Goal: Information Seeking & Learning: Learn about a topic

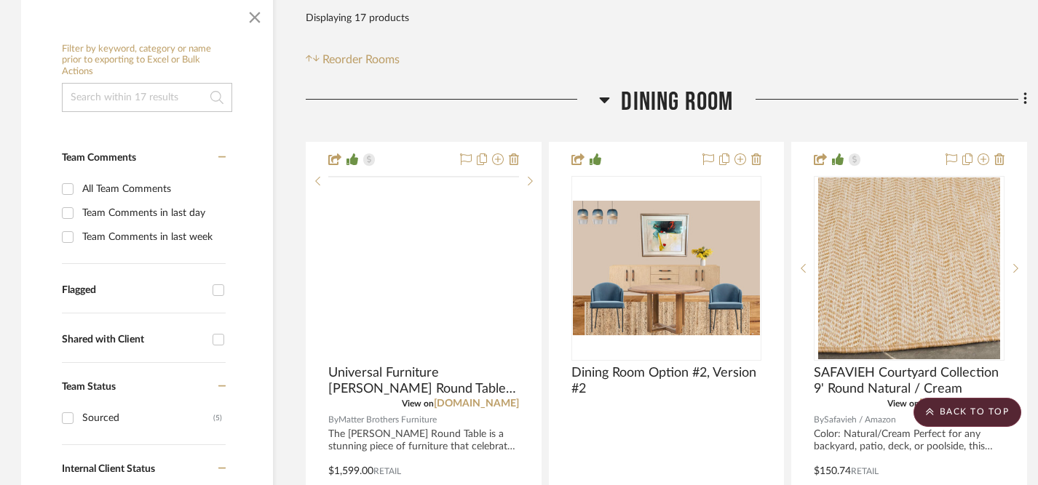
scroll to position [252, 1]
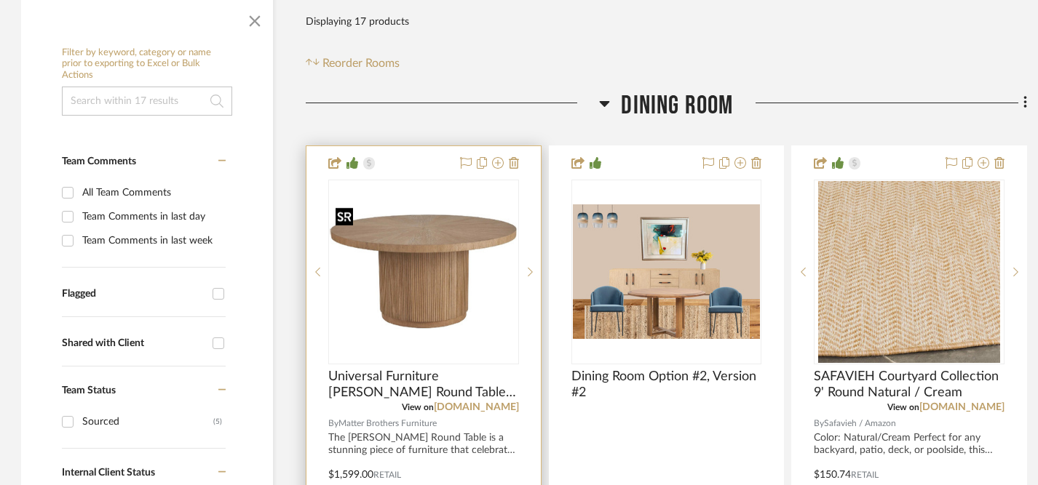
click at [438, 265] on img "0" at bounding box center [424, 272] width 188 height 141
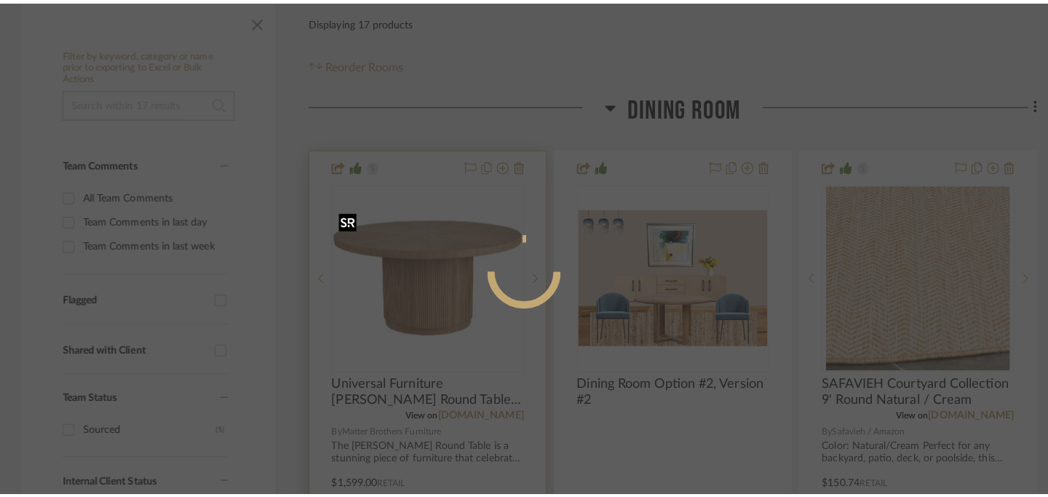
scroll to position [0, 0]
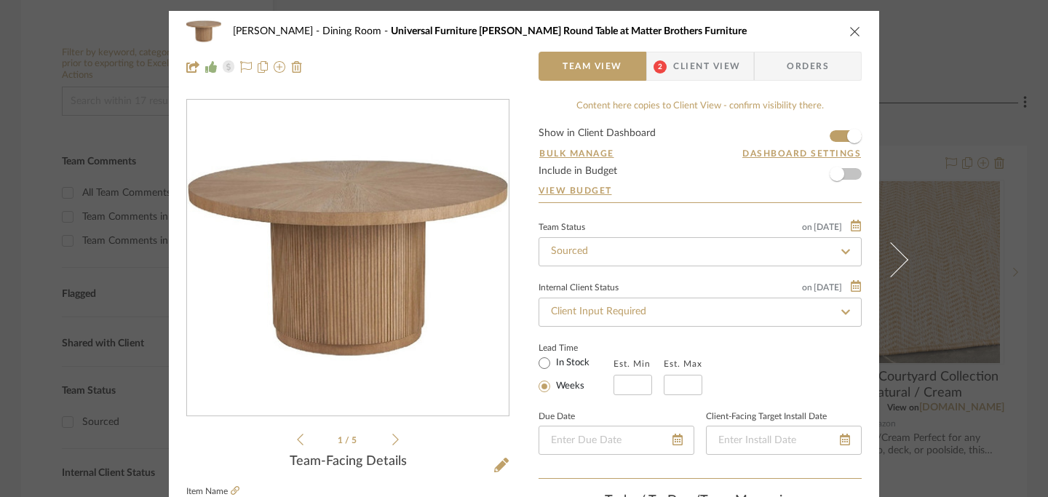
click at [849, 29] on icon "close" at bounding box center [855, 31] width 12 height 12
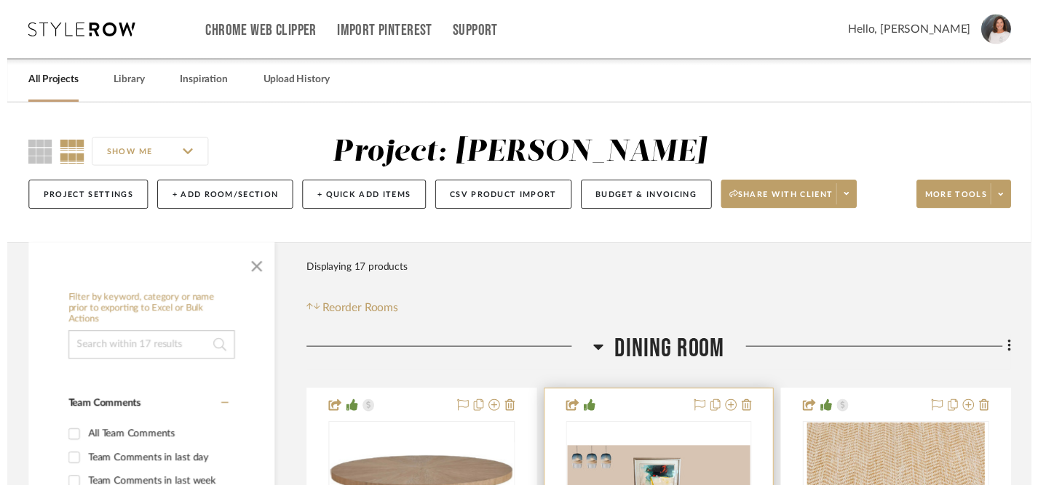
scroll to position [252, 1]
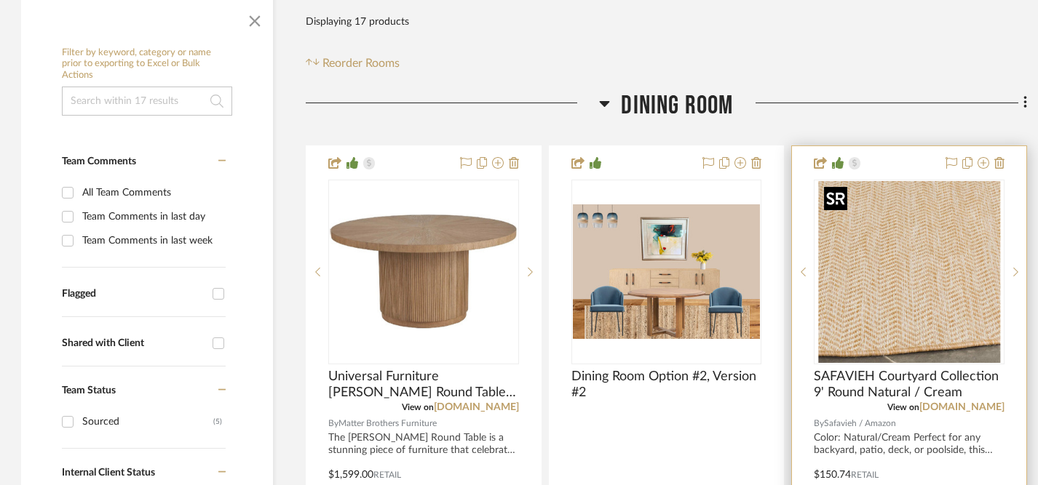
click at [0, 0] on img at bounding box center [0, 0] width 0 height 0
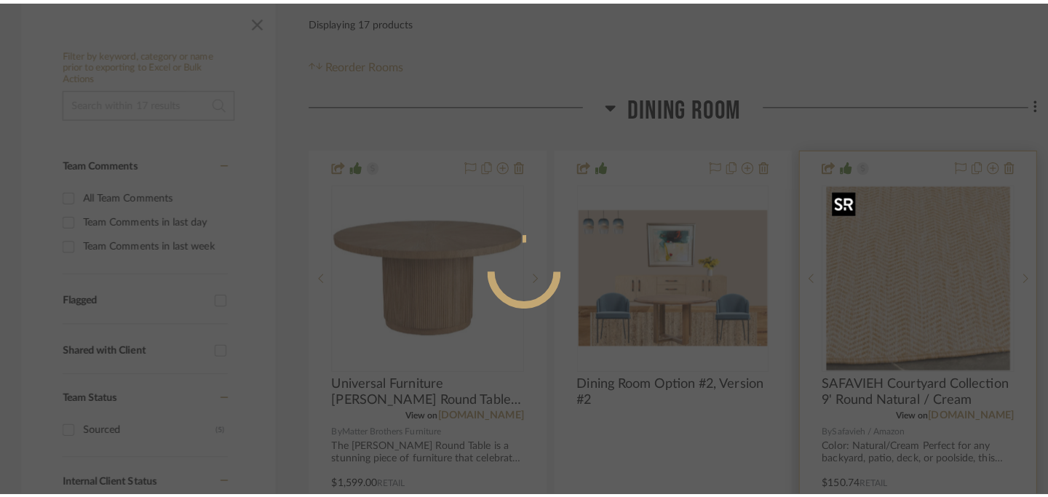
scroll to position [0, 0]
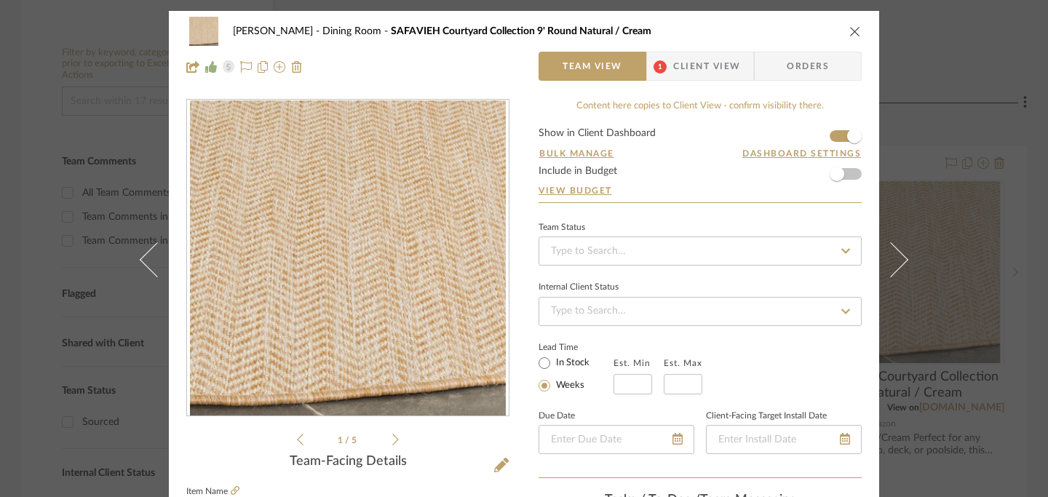
click at [392, 439] on icon at bounding box center [395, 439] width 7 height 13
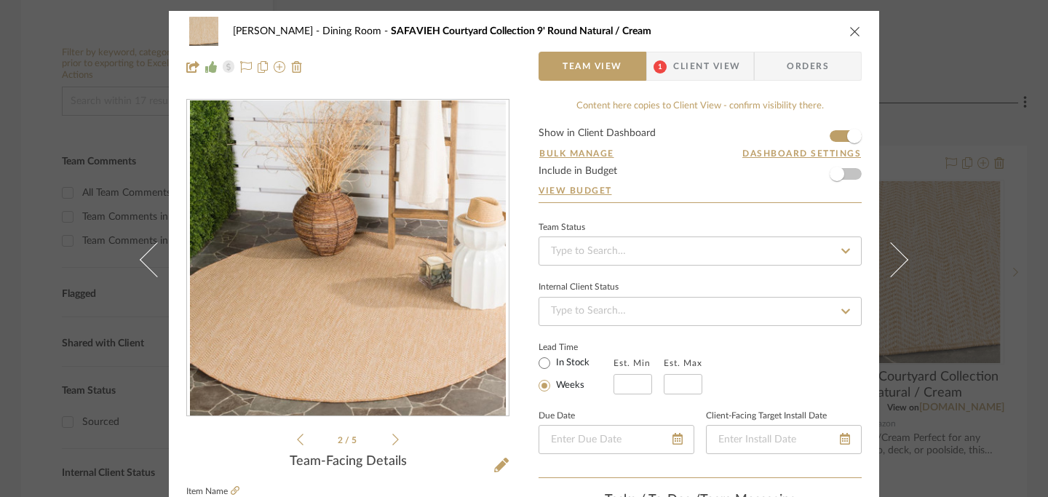
click at [392, 439] on icon at bounding box center [395, 439] width 7 height 13
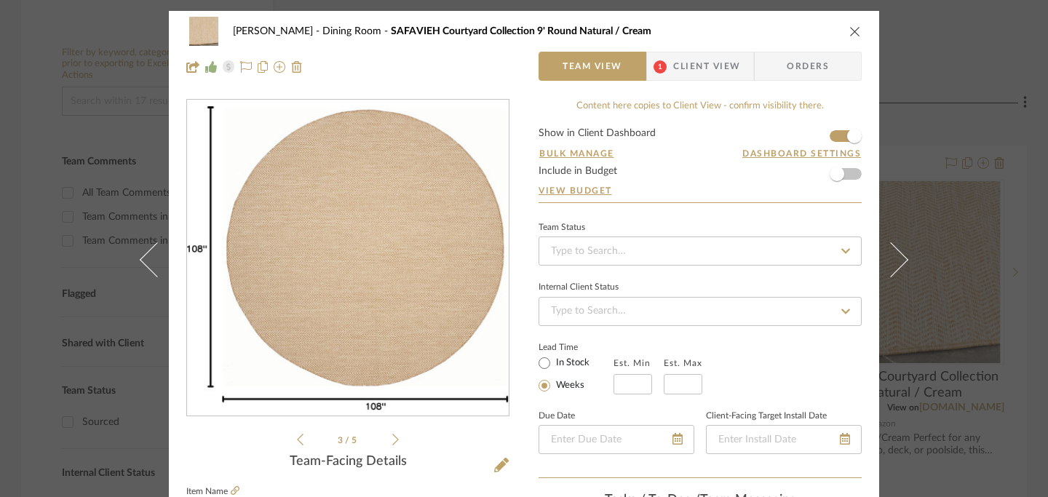
click at [392, 439] on icon at bounding box center [395, 439] width 7 height 13
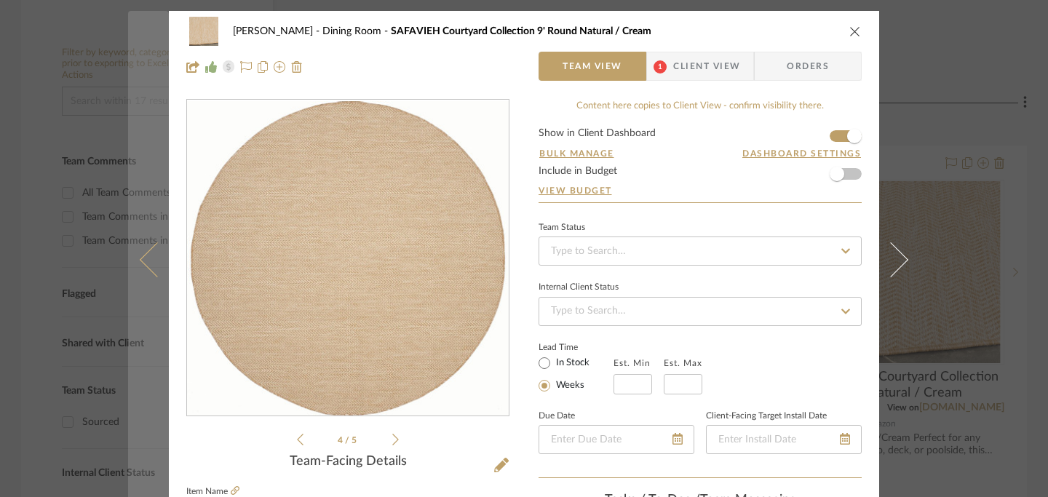
click at [135, 269] on button at bounding box center [148, 259] width 41 height 497
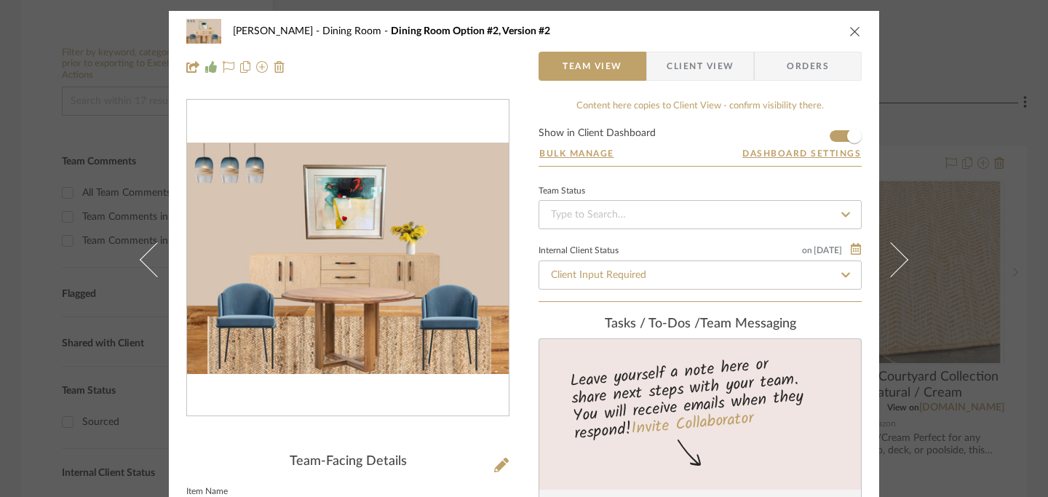
click at [849, 34] on icon "close" at bounding box center [855, 31] width 12 height 12
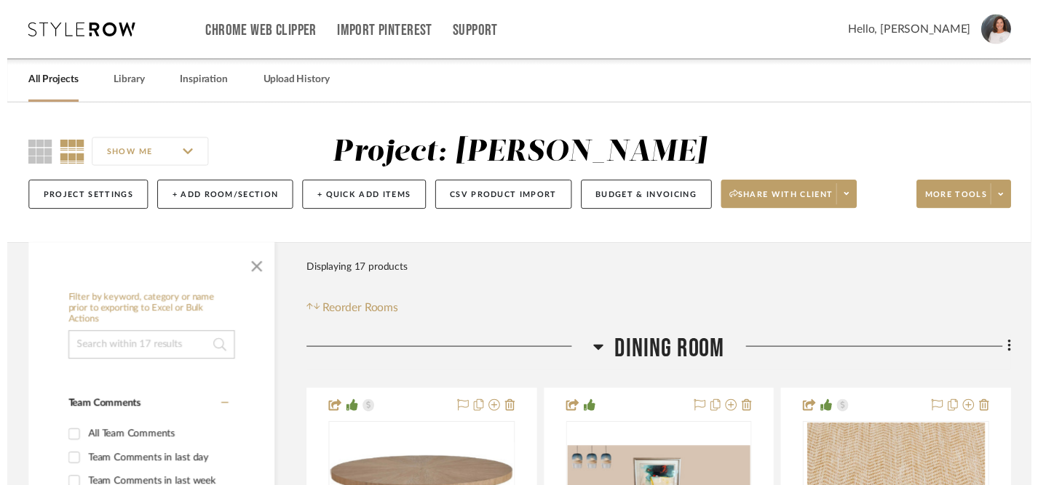
scroll to position [252, 1]
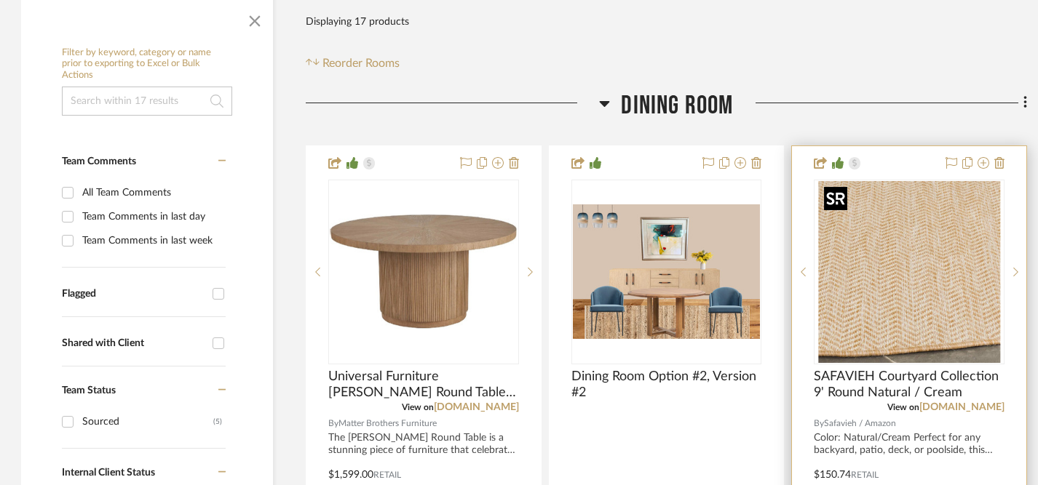
click at [888, 274] on img "0" at bounding box center [909, 272] width 182 height 182
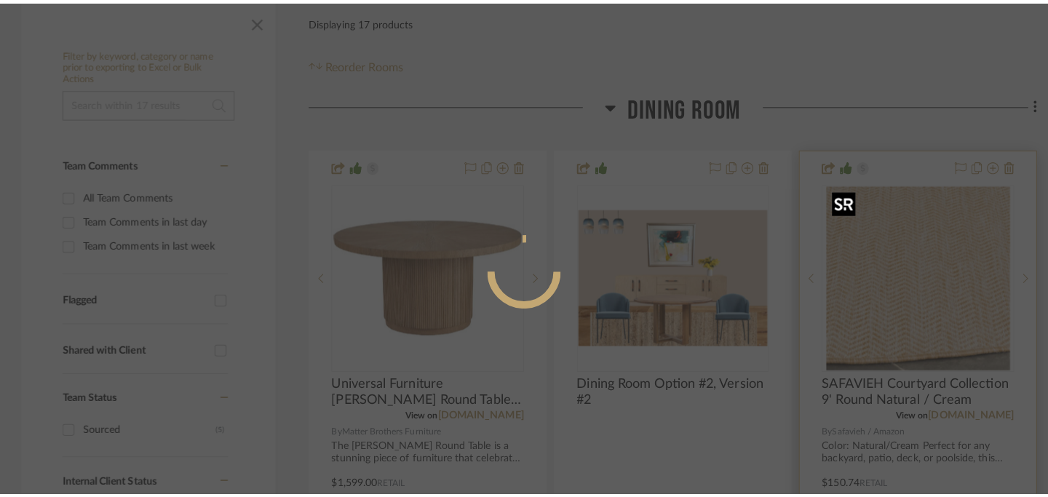
scroll to position [0, 0]
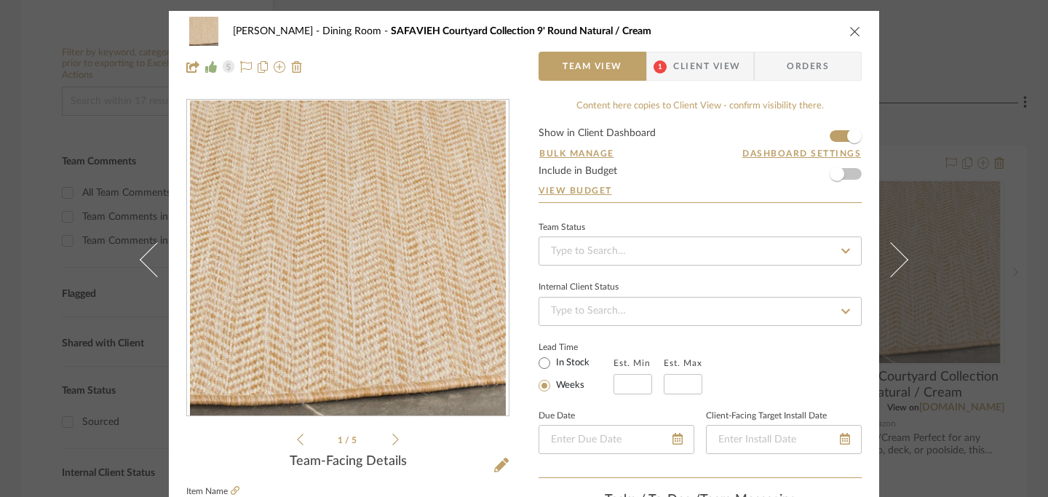
click at [392, 437] on icon at bounding box center [395, 439] width 7 height 13
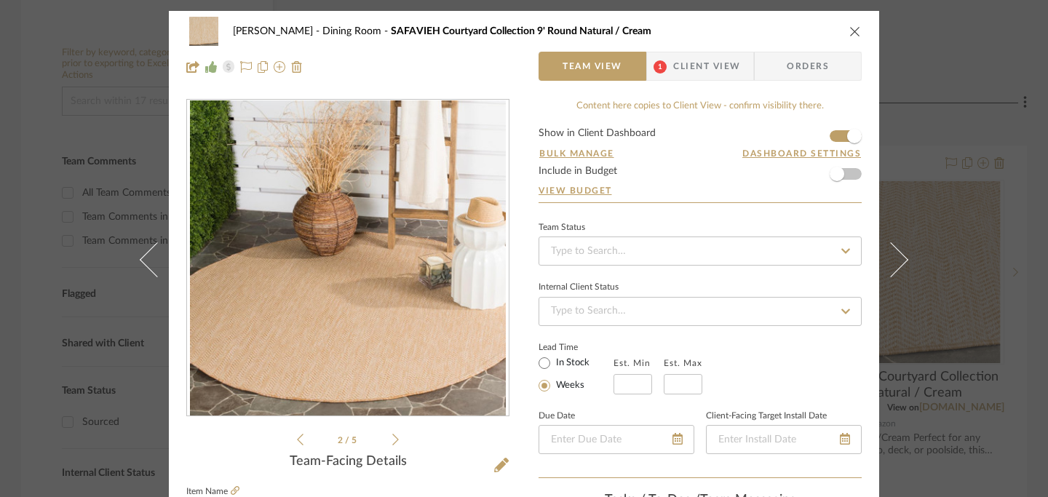
click at [392, 437] on icon at bounding box center [395, 439] width 7 height 13
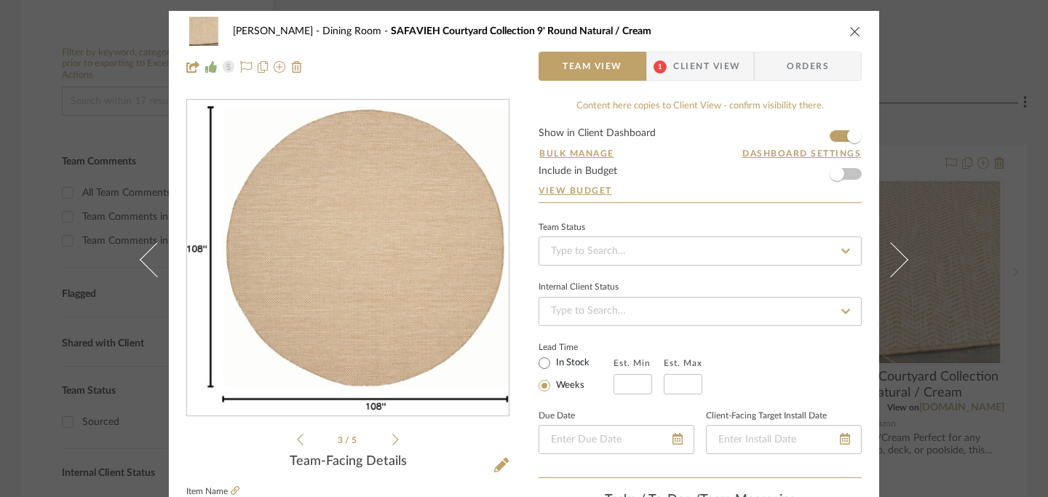
click at [392, 437] on icon at bounding box center [395, 439] width 7 height 13
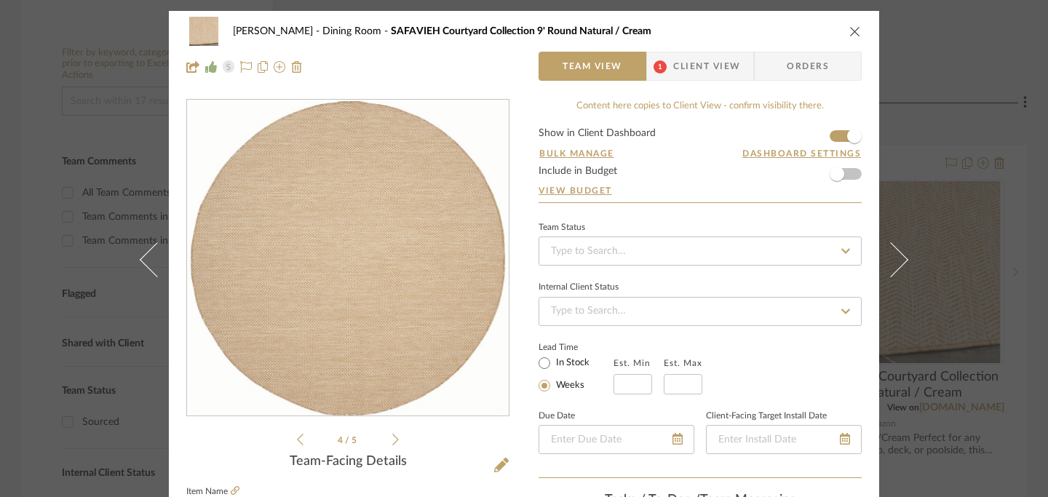
click at [392, 437] on icon at bounding box center [395, 439] width 7 height 13
